Goal: Check status: Check status

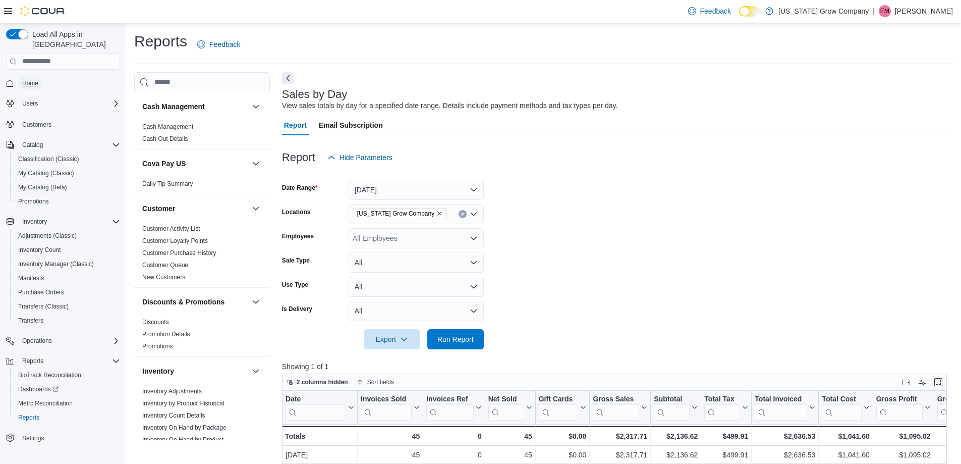
click at [21, 77] on link "Home" at bounding box center [30, 83] width 24 height 12
